Goal: Find specific page/section: Find specific page/section

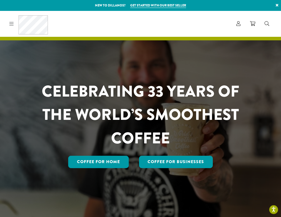
click at [14, 25] on div "Coffee All Coffees Best Sellers Blends Single Origins Dillanos Limited Organic …" at bounding box center [27, 23] width 41 height 19
click at [9, 24] on icon at bounding box center [11, 23] width 4 height 5
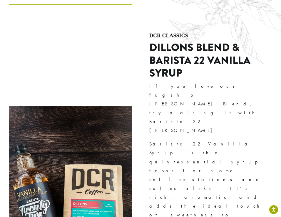
scroll to position [1649, 0]
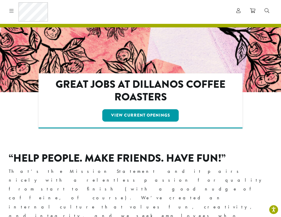
scroll to position [14, 0]
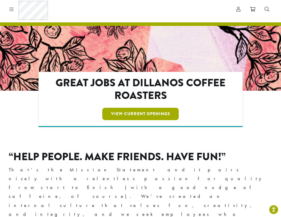
click at [159, 118] on link "View Current Openings" at bounding box center [140, 114] width 77 height 12
